Goal: Transaction & Acquisition: Subscribe to service/newsletter

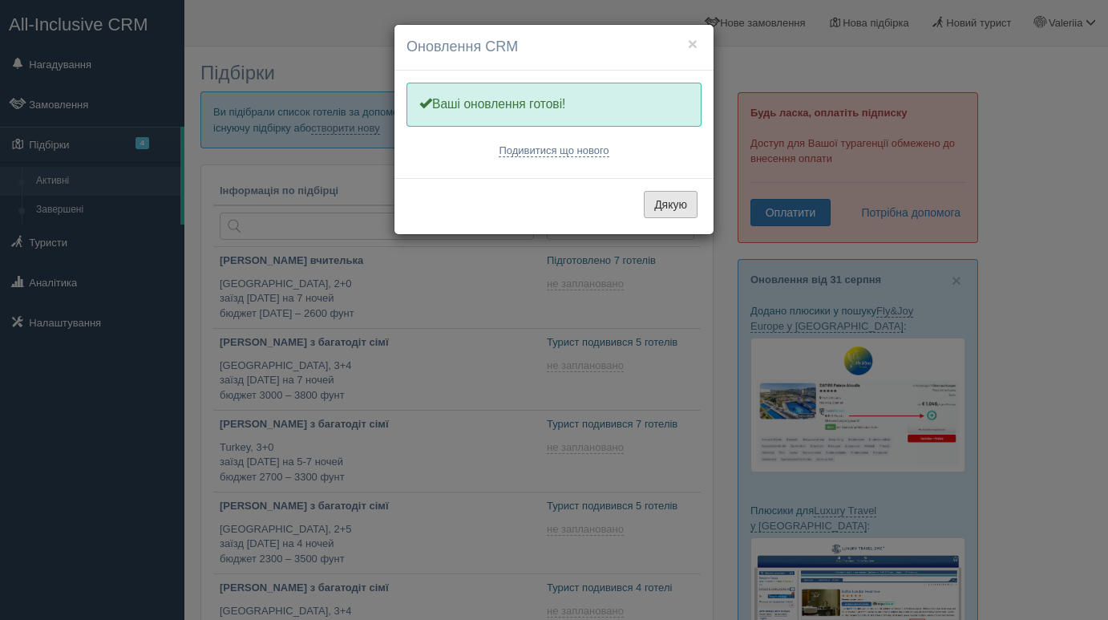
click at [680, 201] on button "Дякую" at bounding box center [671, 204] width 54 height 27
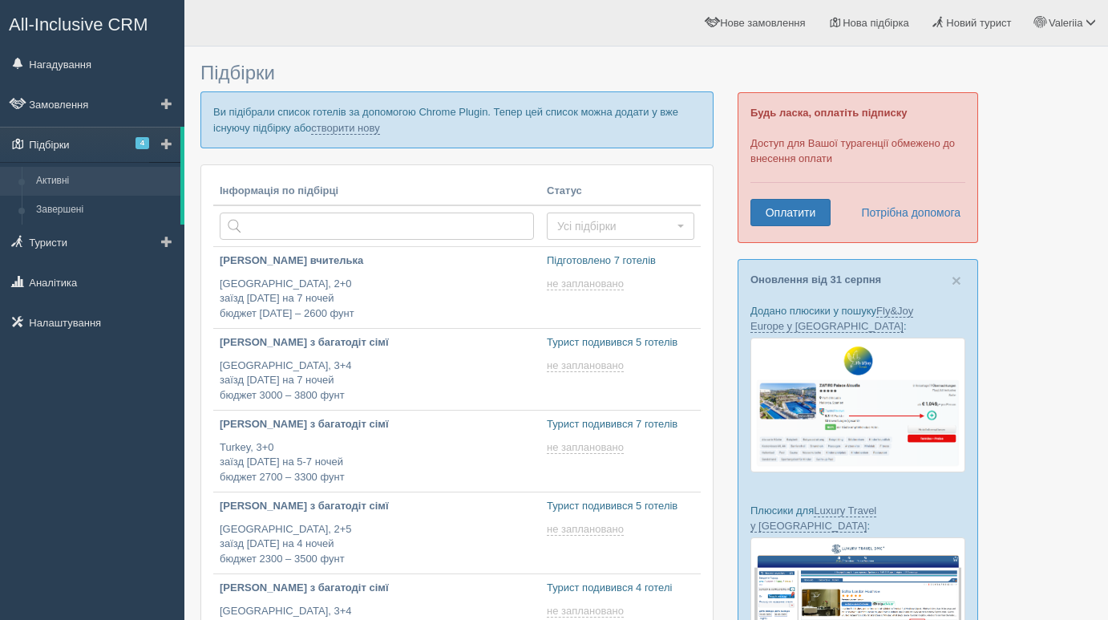
click at [140, 139] on span "4" at bounding box center [143, 143] width 14 height 12
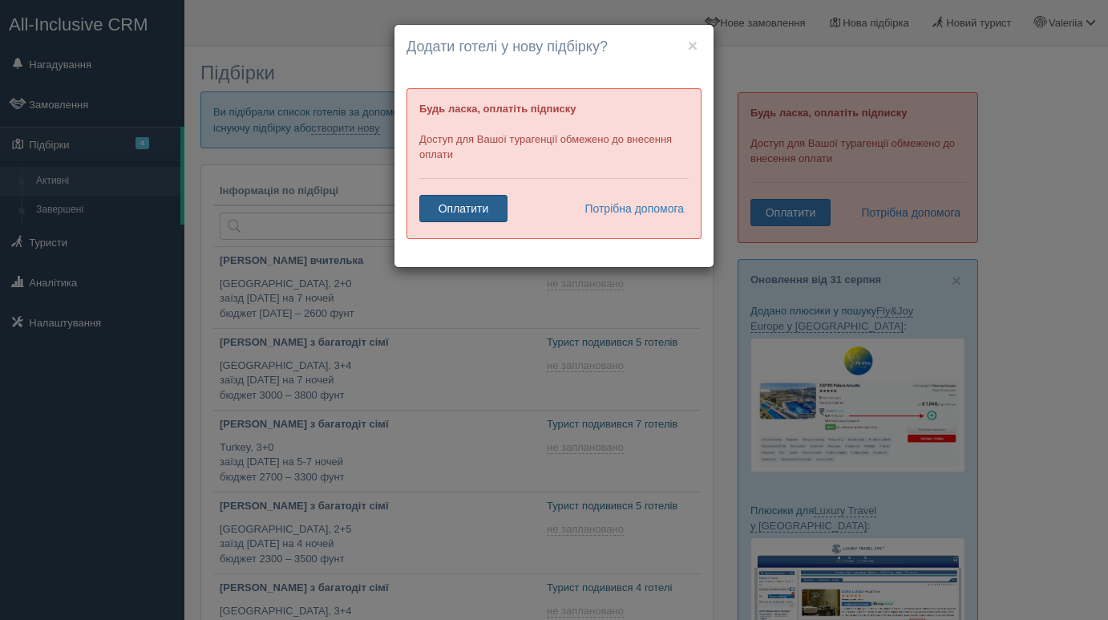
click at [489, 209] on link "Оплатити" at bounding box center [463, 208] width 88 height 27
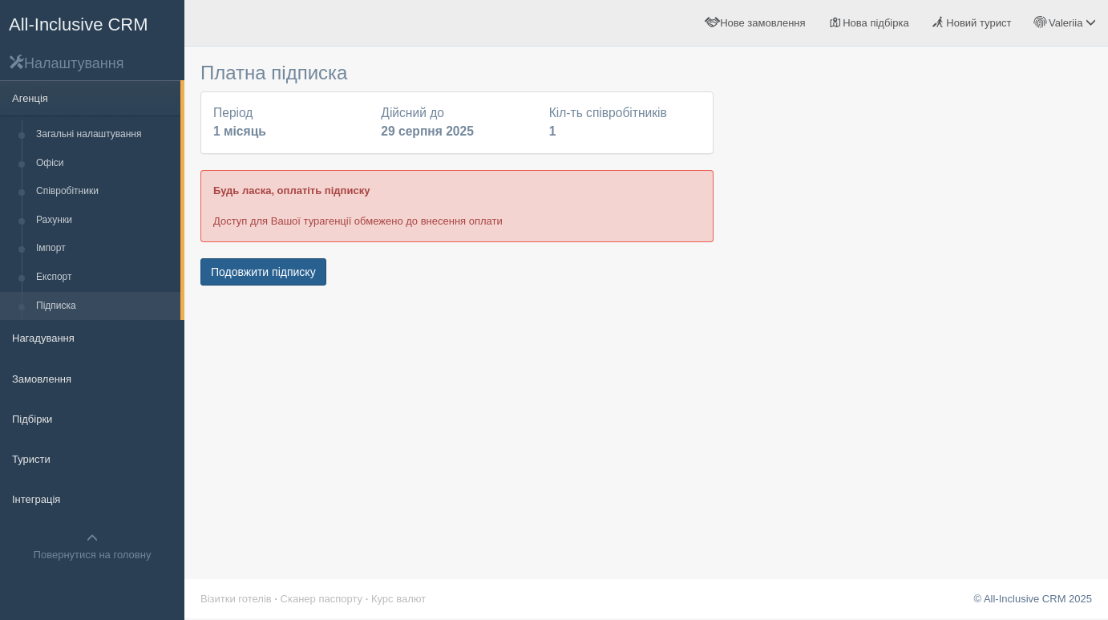
click at [314, 271] on button "Подовжити підписку" at bounding box center [263, 271] width 126 height 27
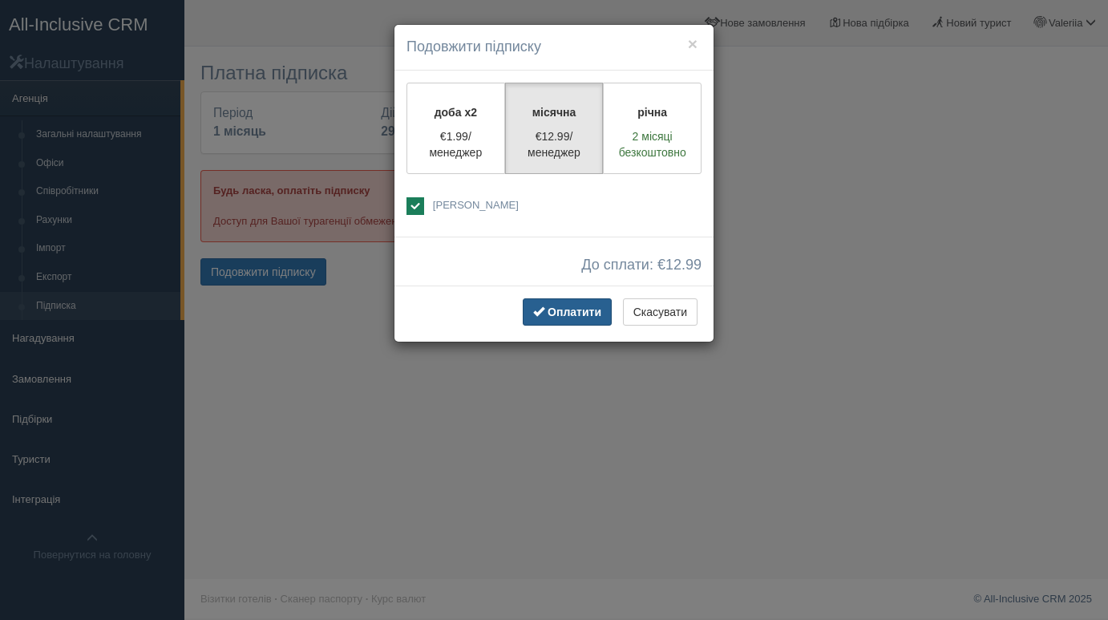
click at [548, 313] on span "Оплатити" at bounding box center [575, 311] width 54 height 13
